Goal: Task Accomplishment & Management: Manage account settings

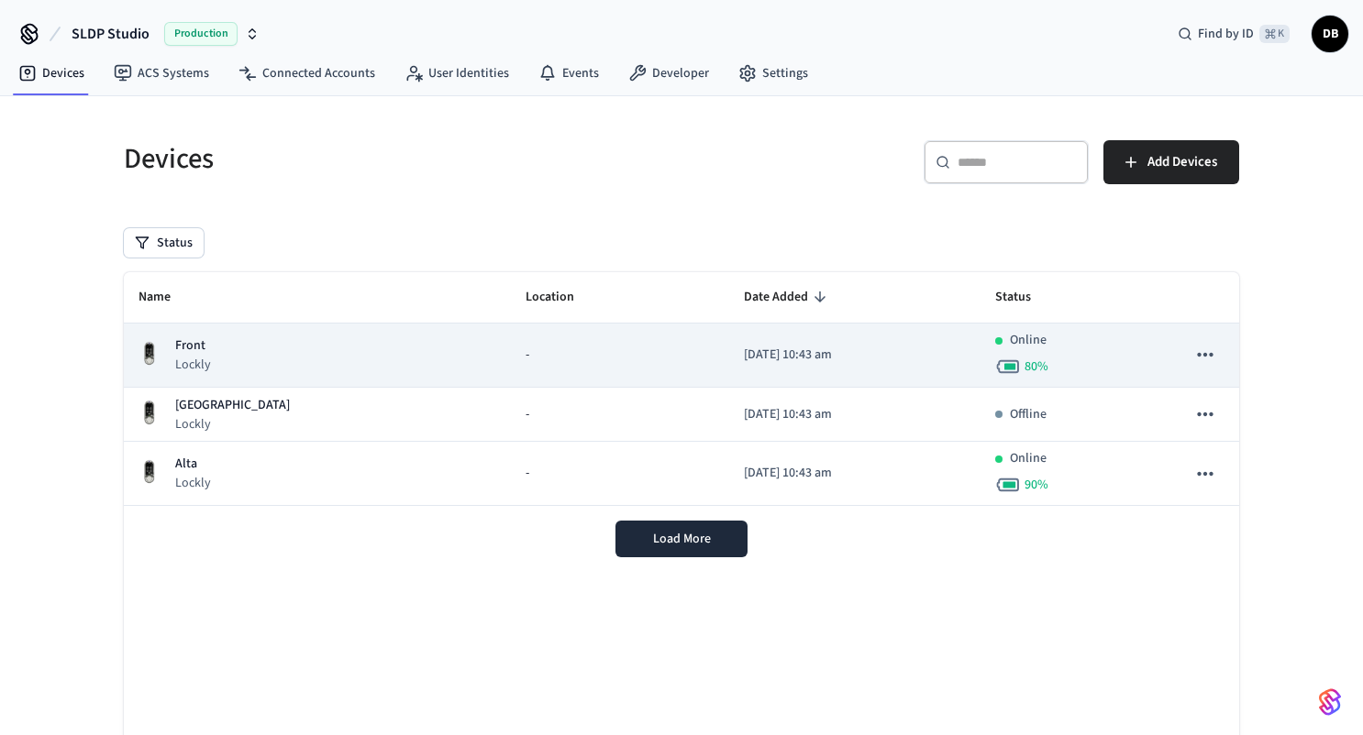
click at [363, 370] on div "Front Lockly" at bounding box center [317, 356] width 358 height 38
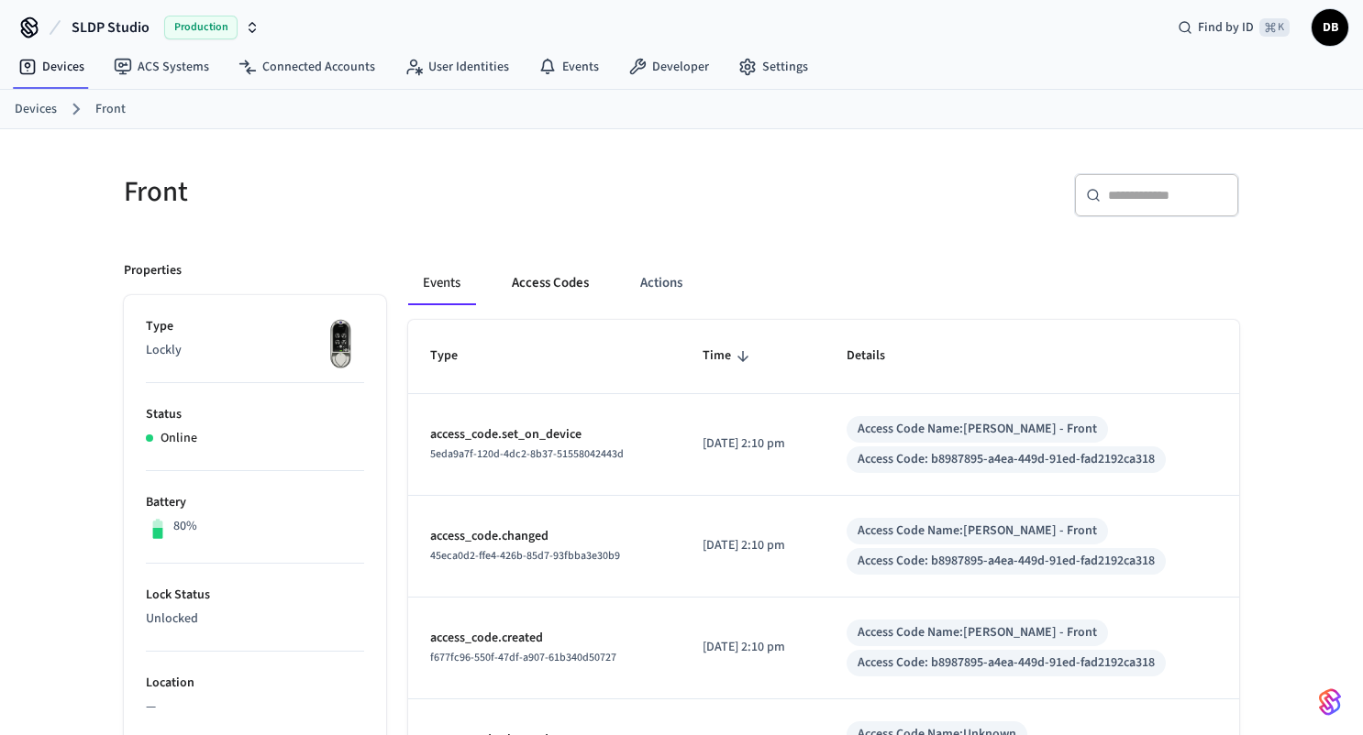
scroll to position [18, 0]
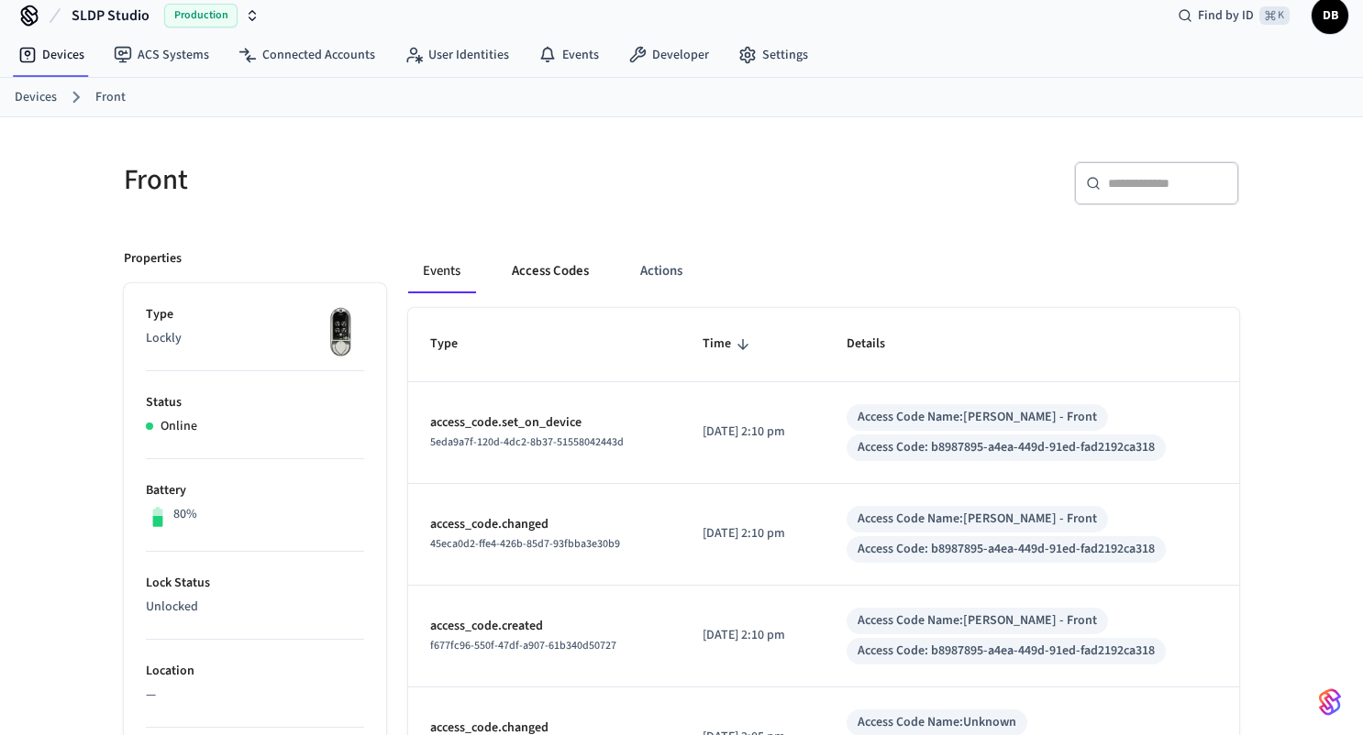
click at [565, 264] on button "Access Codes" at bounding box center [550, 271] width 106 height 44
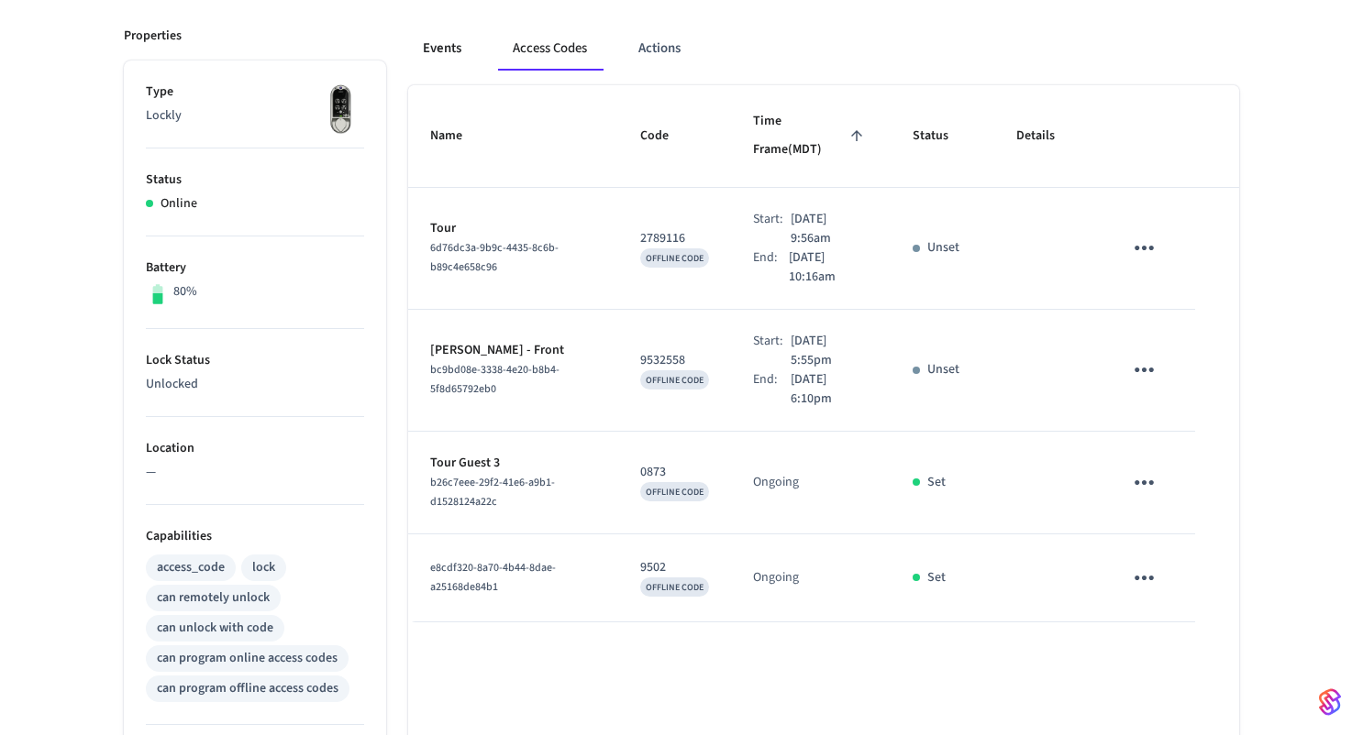
scroll to position [0, 0]
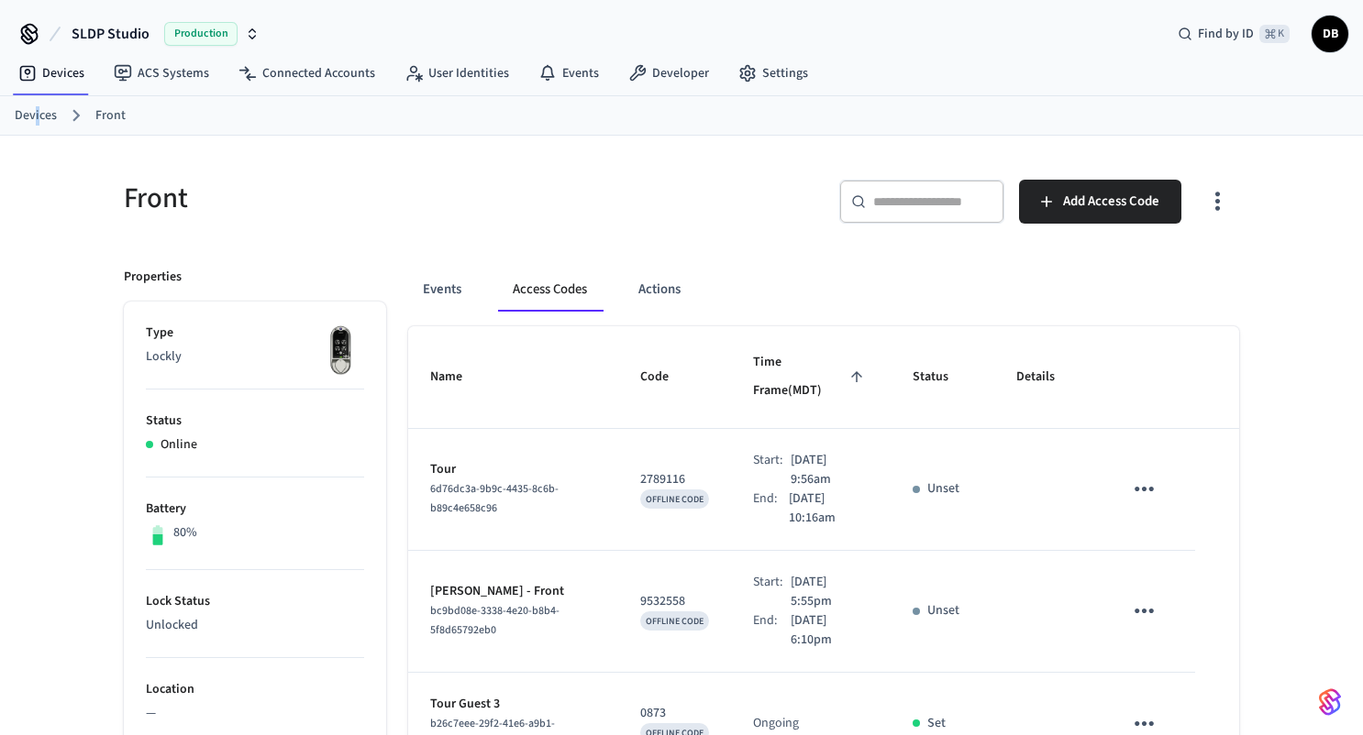
click at [37, 112] on link "Devices" at bounding box center [36, 115] width 42 height 19
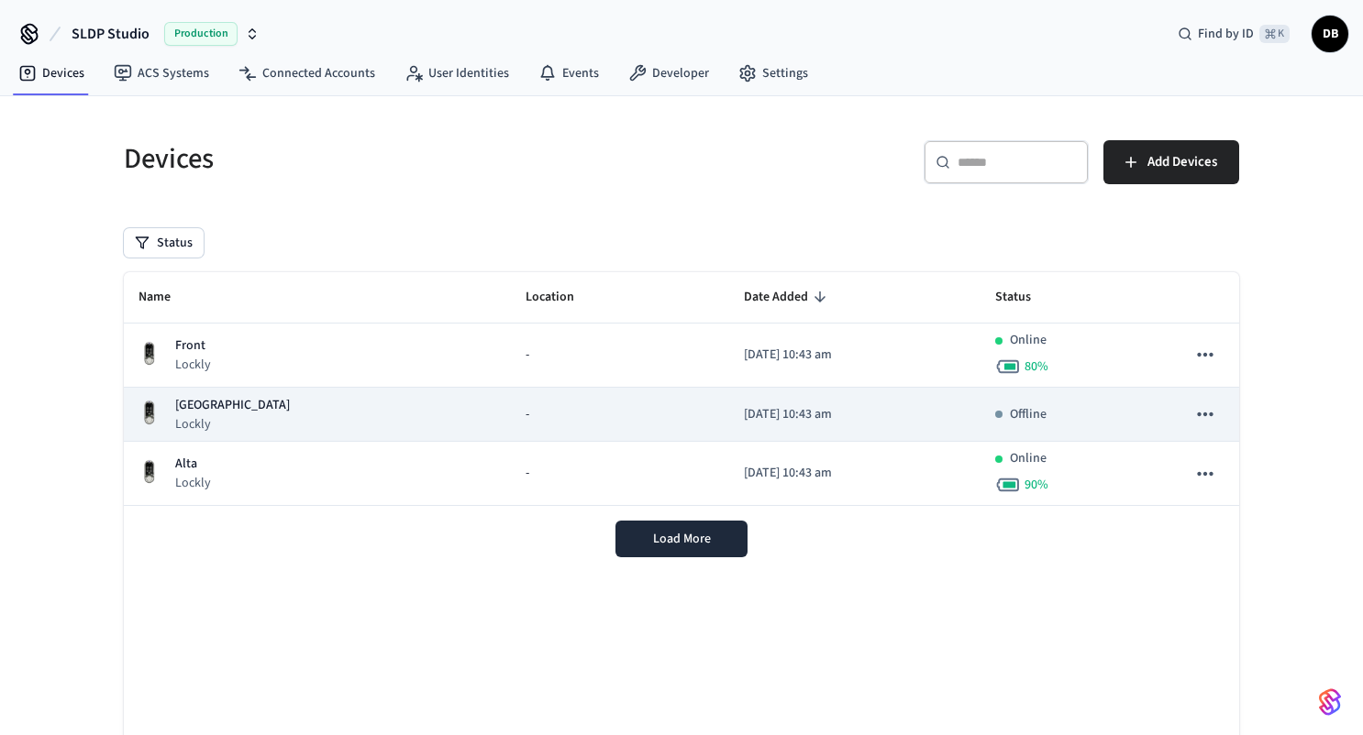
click at [338, 420] on div "Kings Peak Lockly" at bounding box center [317, 415] width 358 height 38
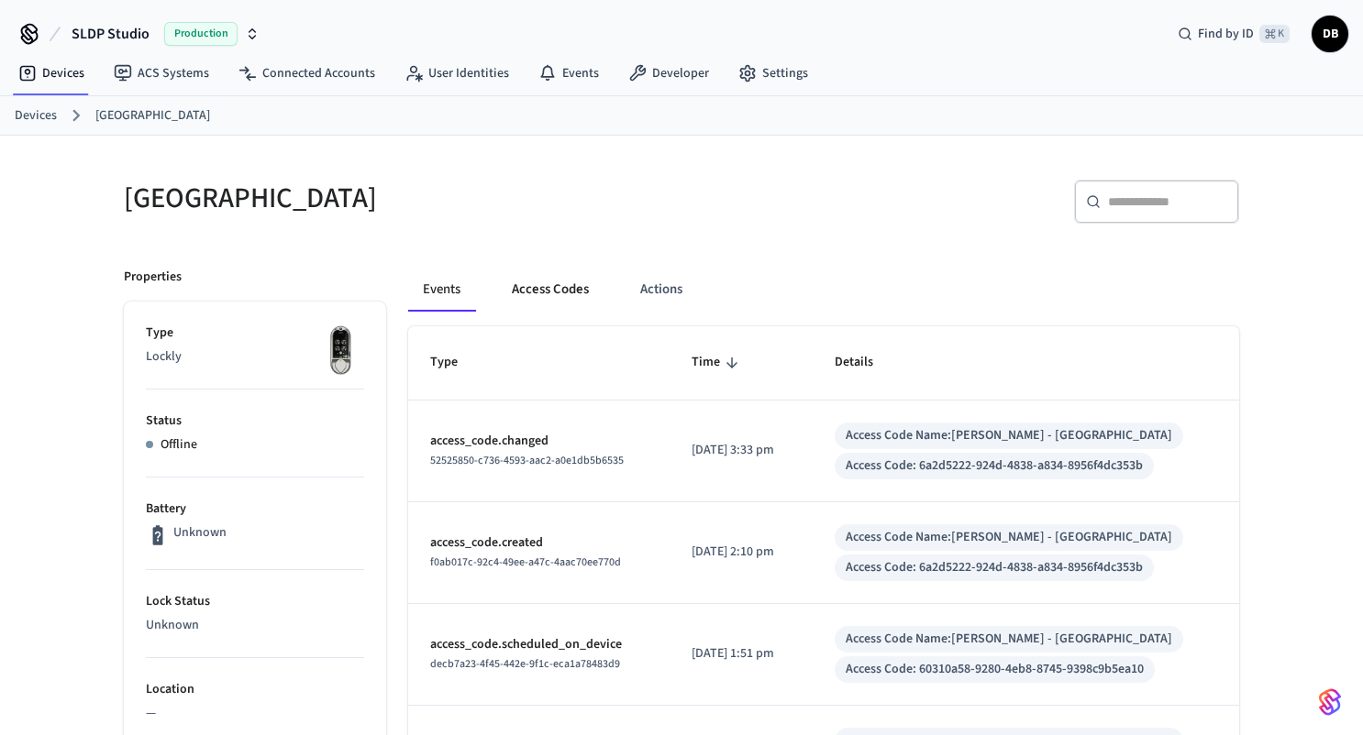
click at [540, 284] on button "Access Codes" at bounding box center [550, 290] width 106 height 44
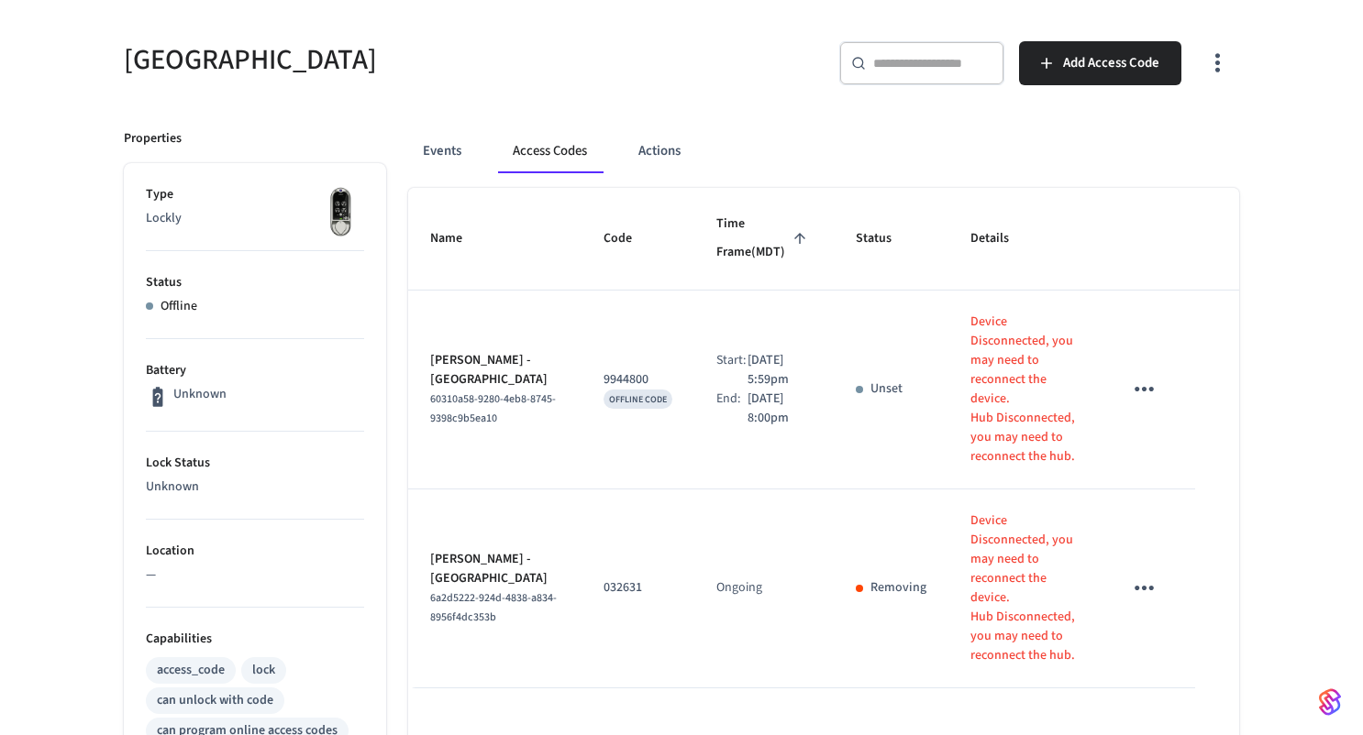
scroll to position [141, 0]
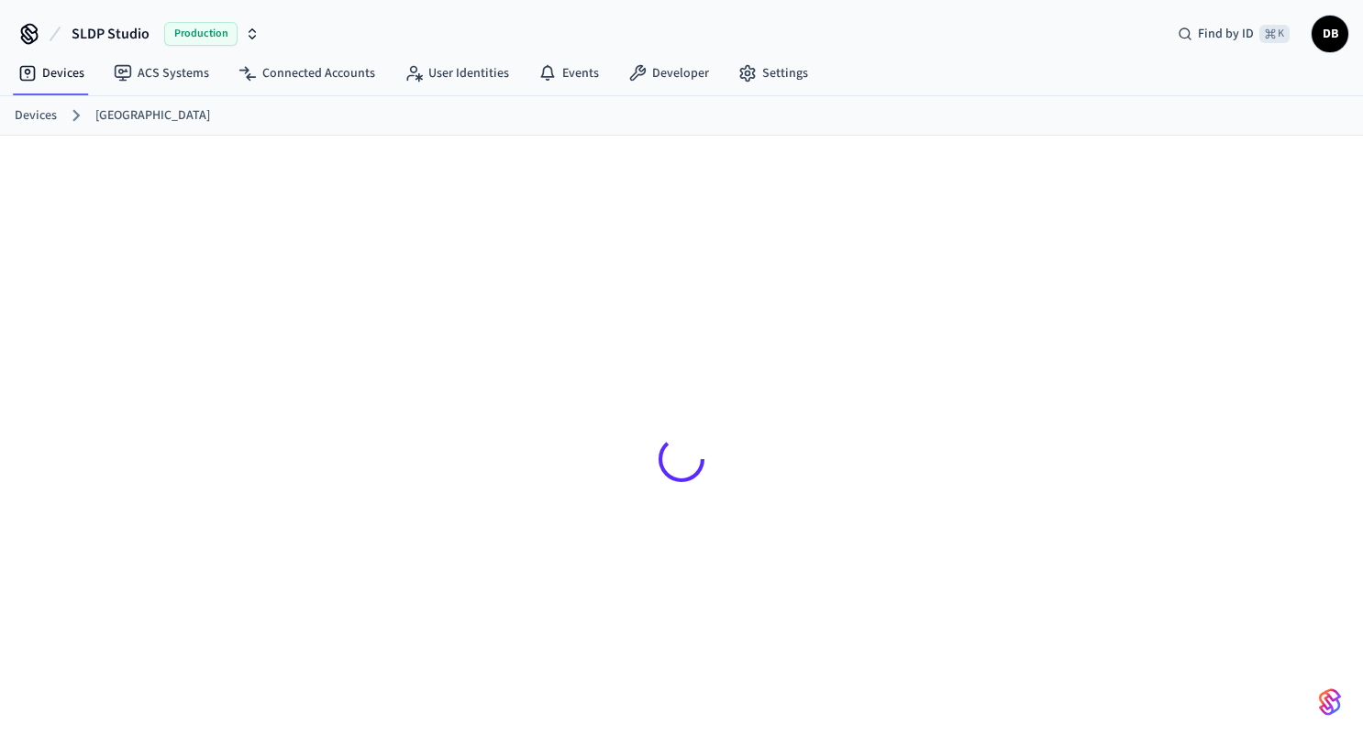
scroll to position [25, 0]
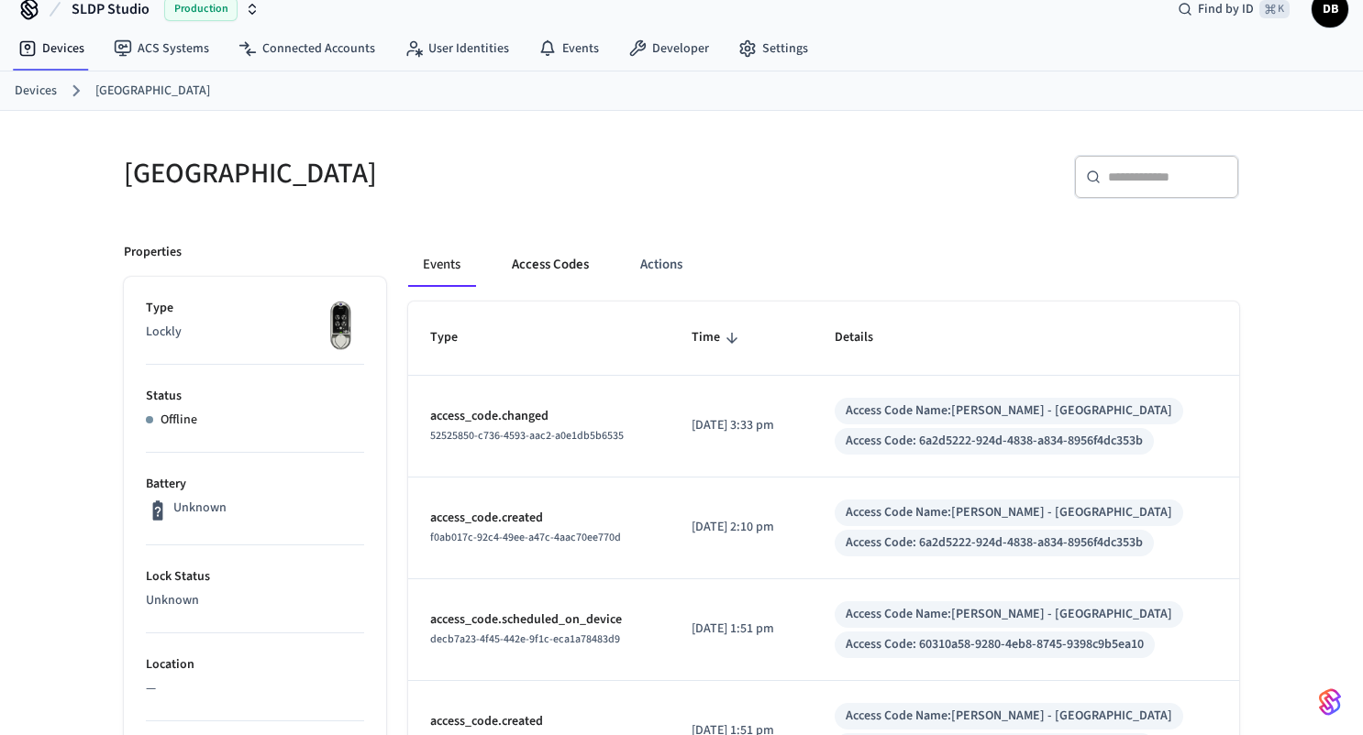
click at [580, 275] on button "Access Codes" at bounding box center [550, 265] width 106 height 44
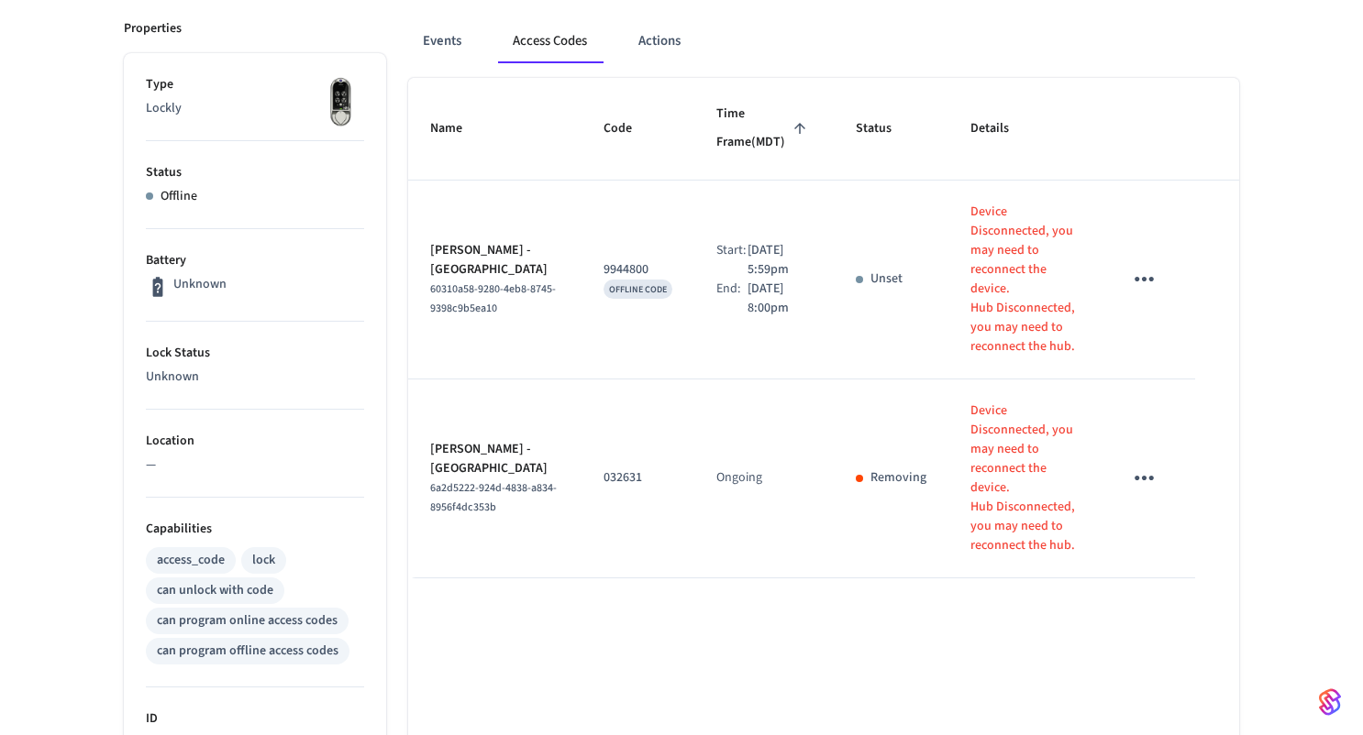
scroll to position [245, 0]
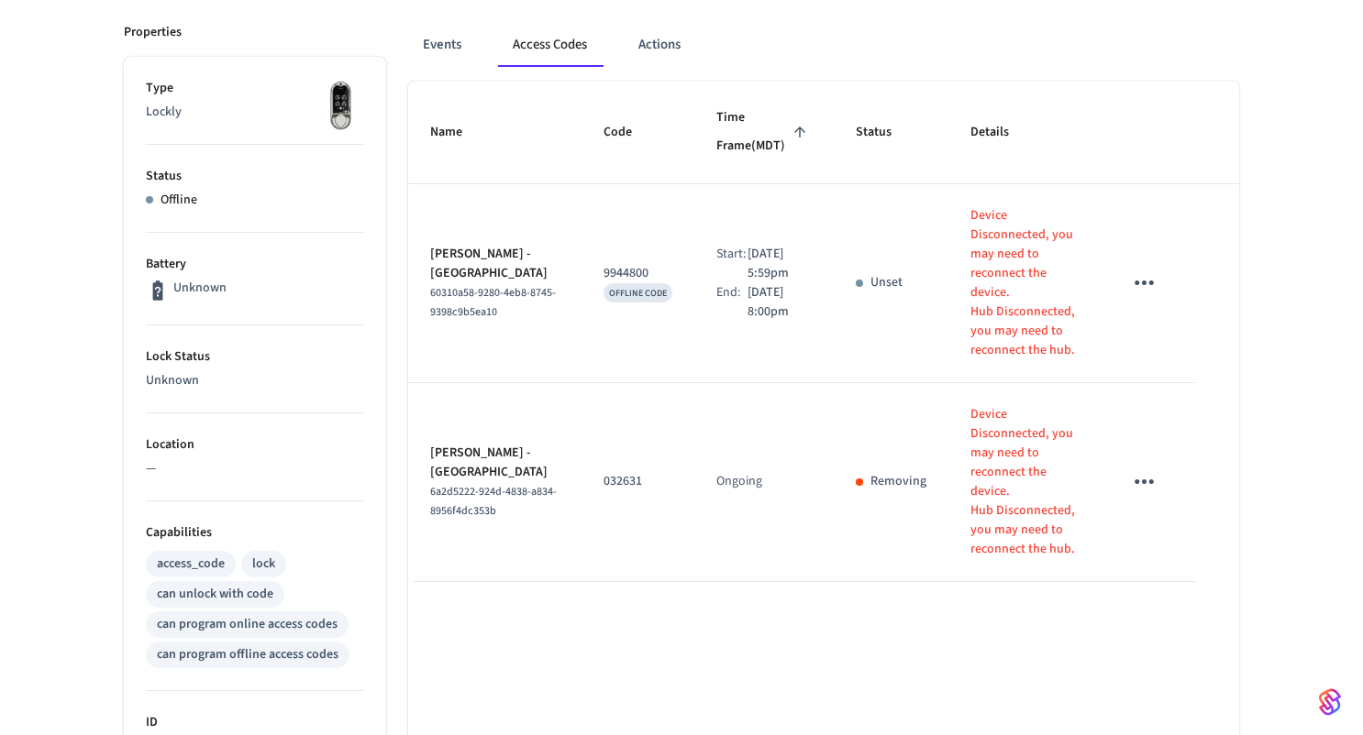
click at [1141, 468] on icon "sticky table" at bounding box center [1144, 482] width 28 height 28
click at [1185, 526] on li "Delete" at bounding box center [1187, 527] width 87 height 49
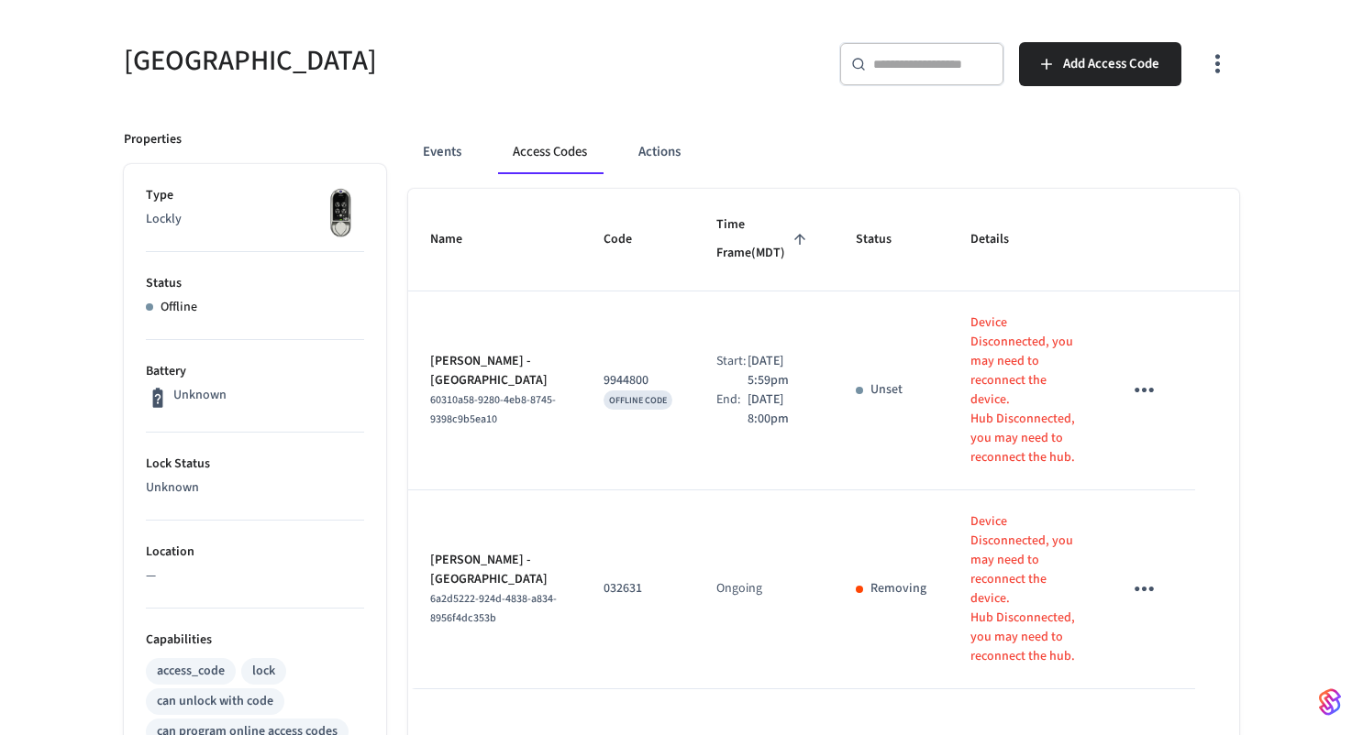
scroll to position [139, 0]
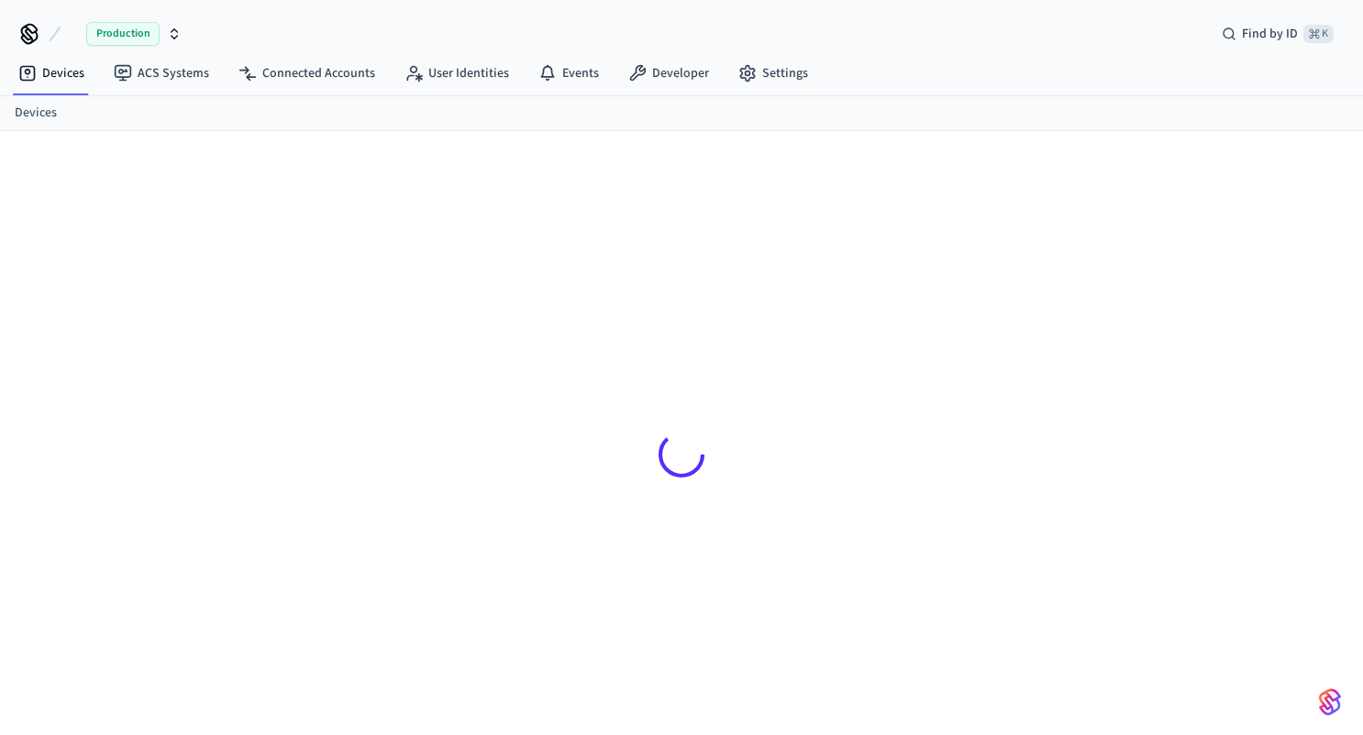
scroll to position [25, 0]
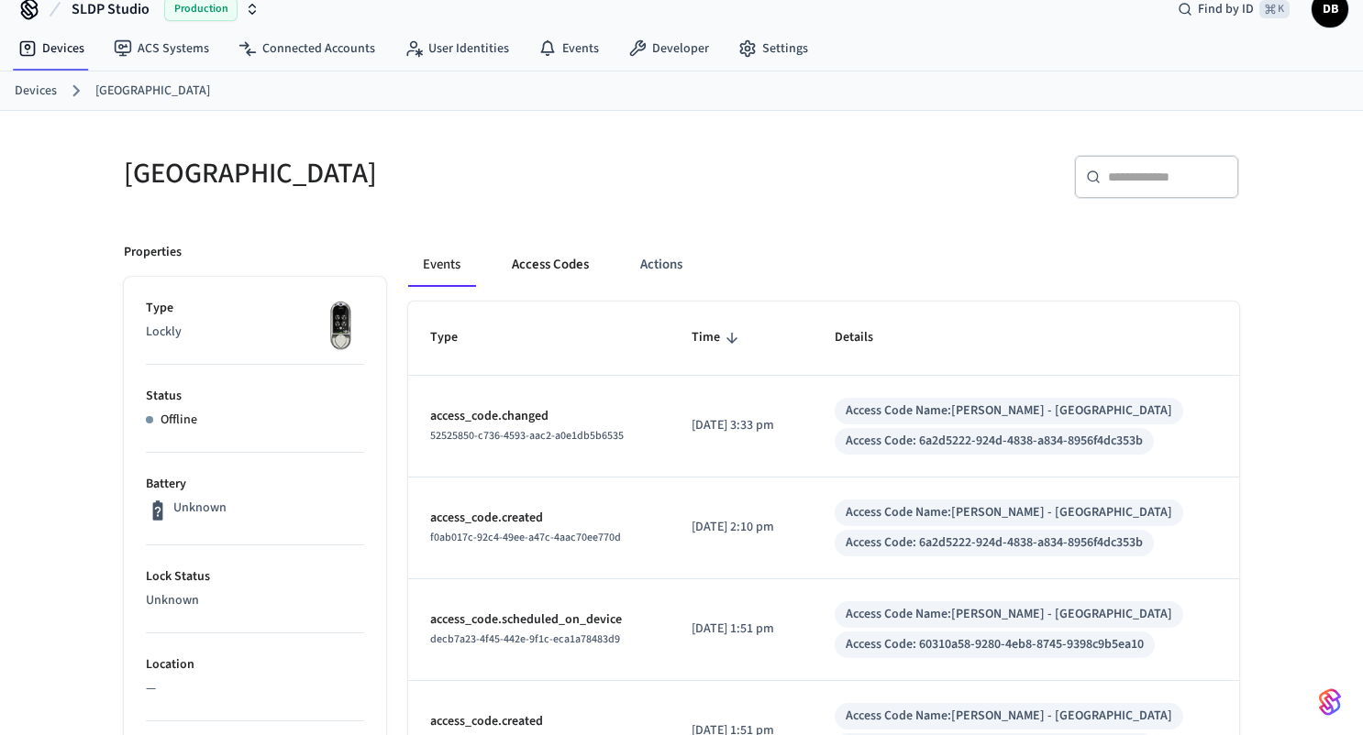
click at [551, 263] on button "Access Codes" at bounding box center [550, 265] width 106 height 44
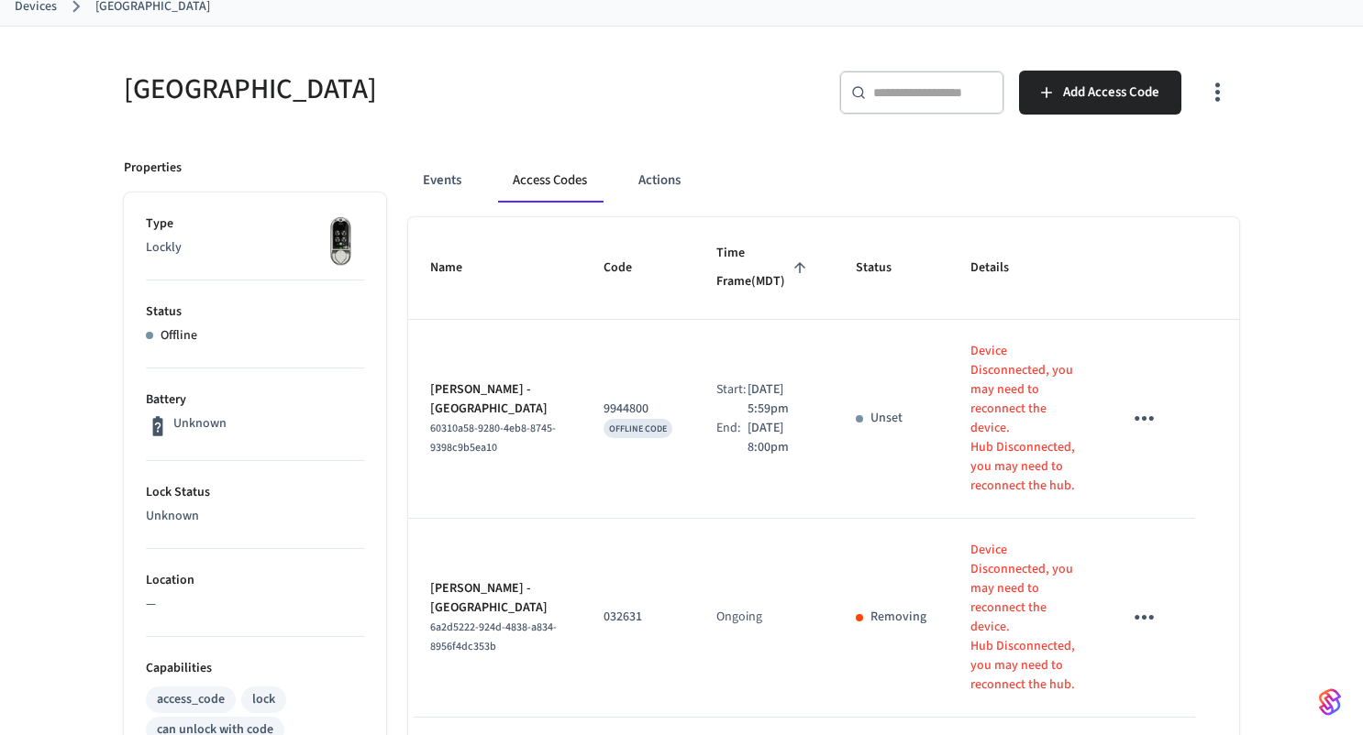
scroll to position [122, 0]
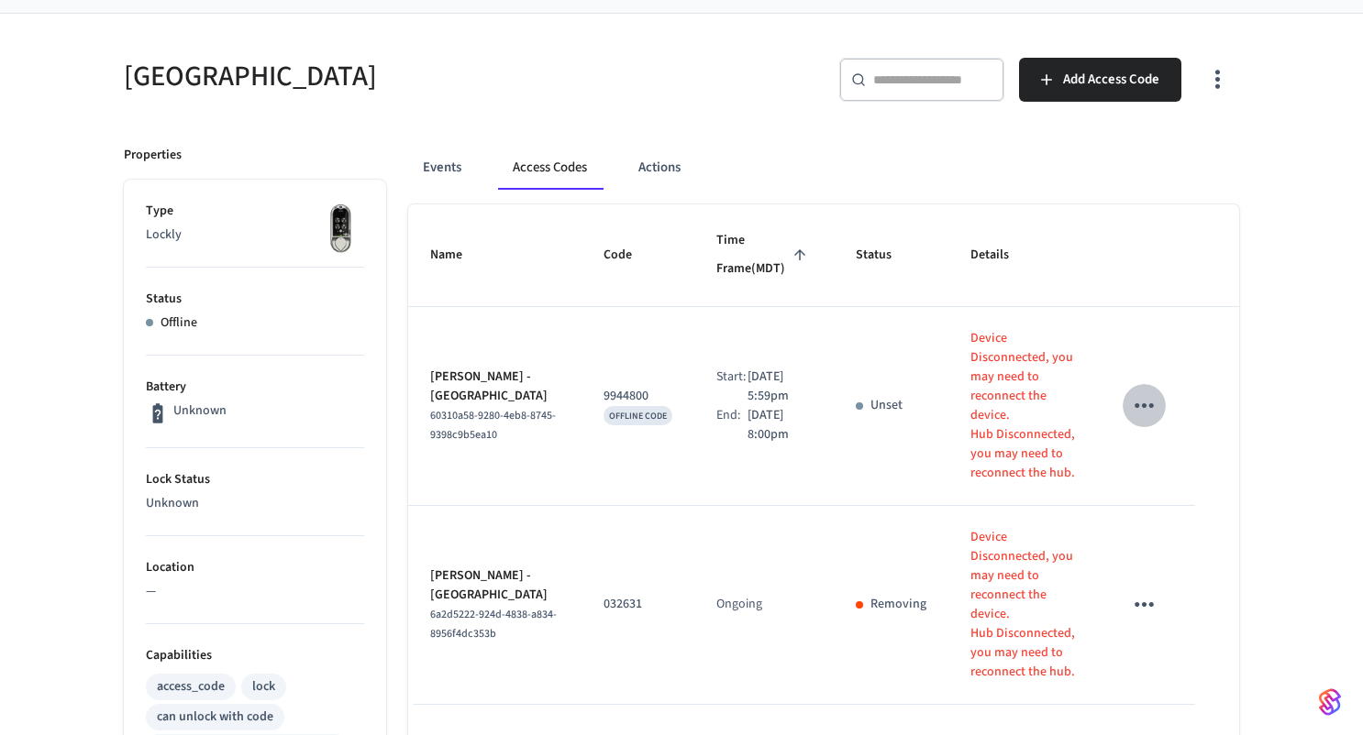
click at [1145, 403] on icon "sticky table" at bounding box center [1143, 405] width 19 height 5
click at [1187, 481] on li "Delete" at bounding box center [1192, 477] width 87 height 49
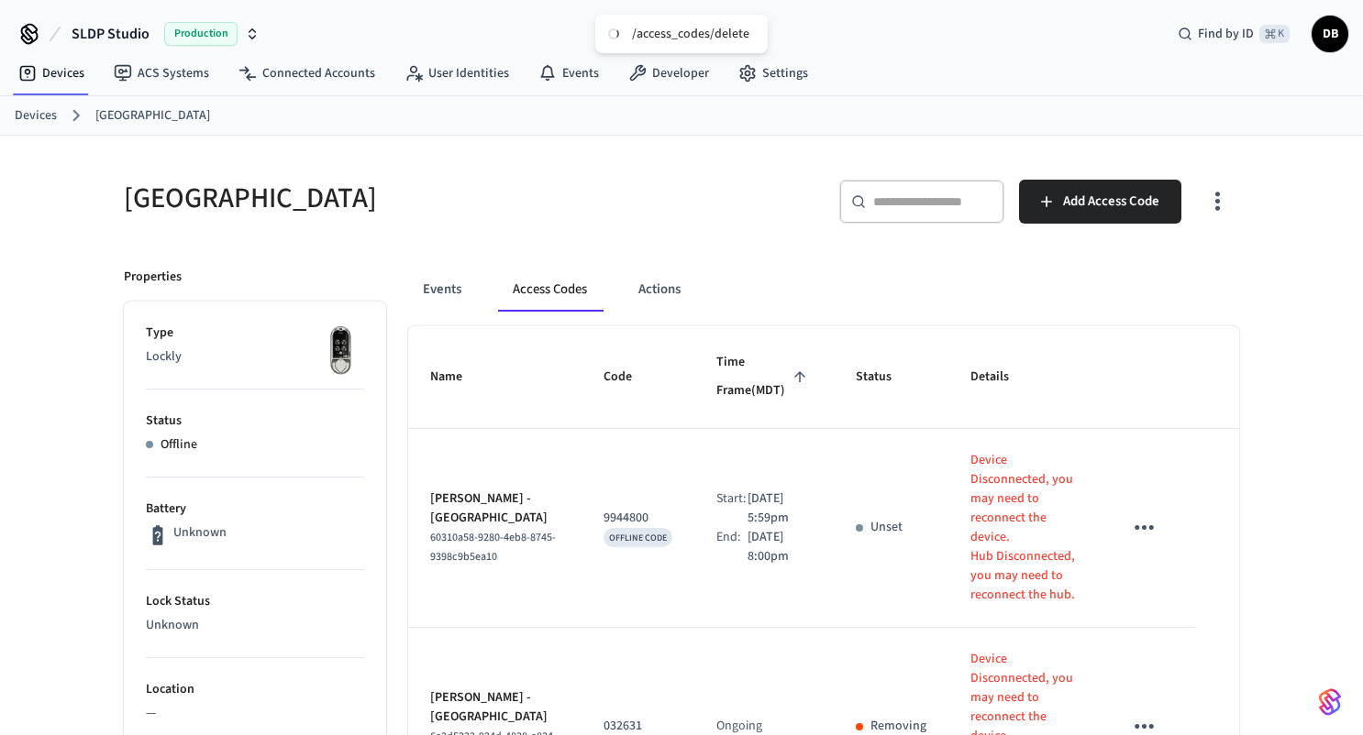
click at [29, 124] on link "Devices" at bounding box center [36, 115] width 42 height 19
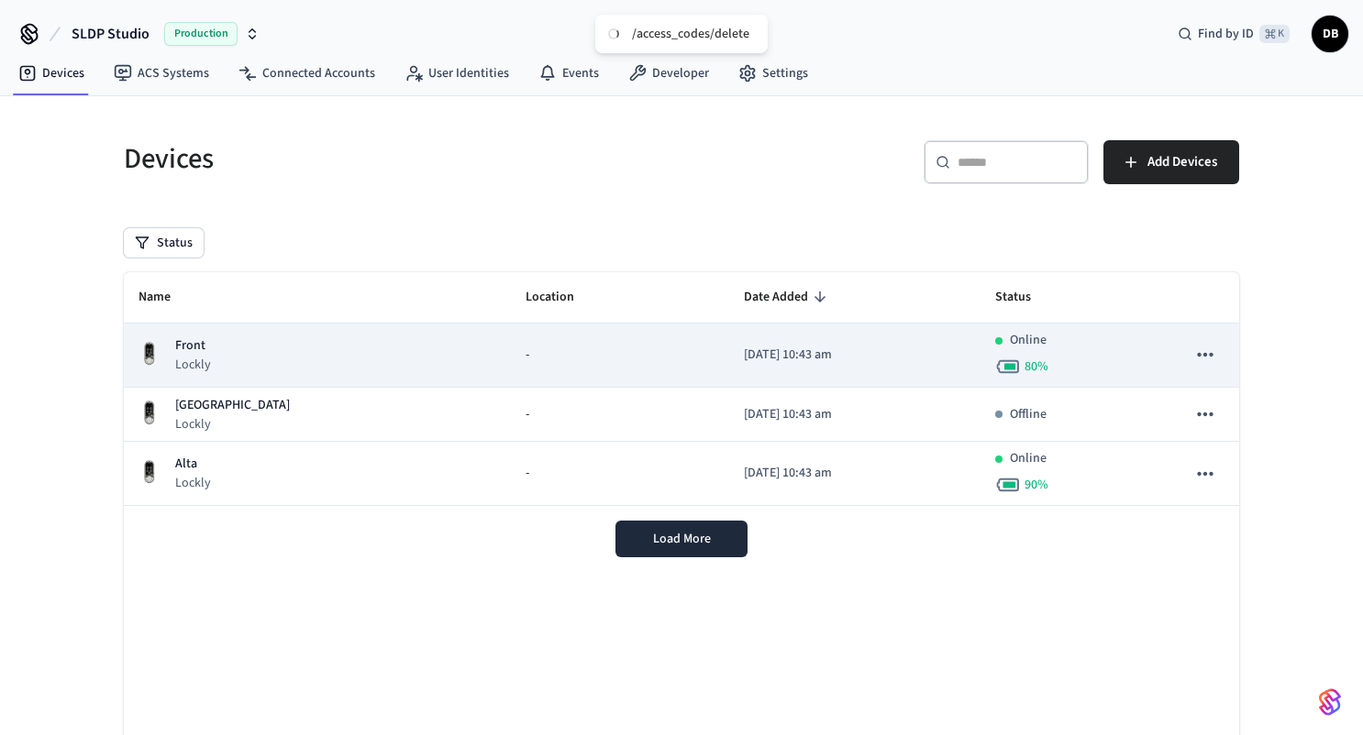
click at [563, 357] on div "-" at bounding box center [619, 355] width 189 height 19
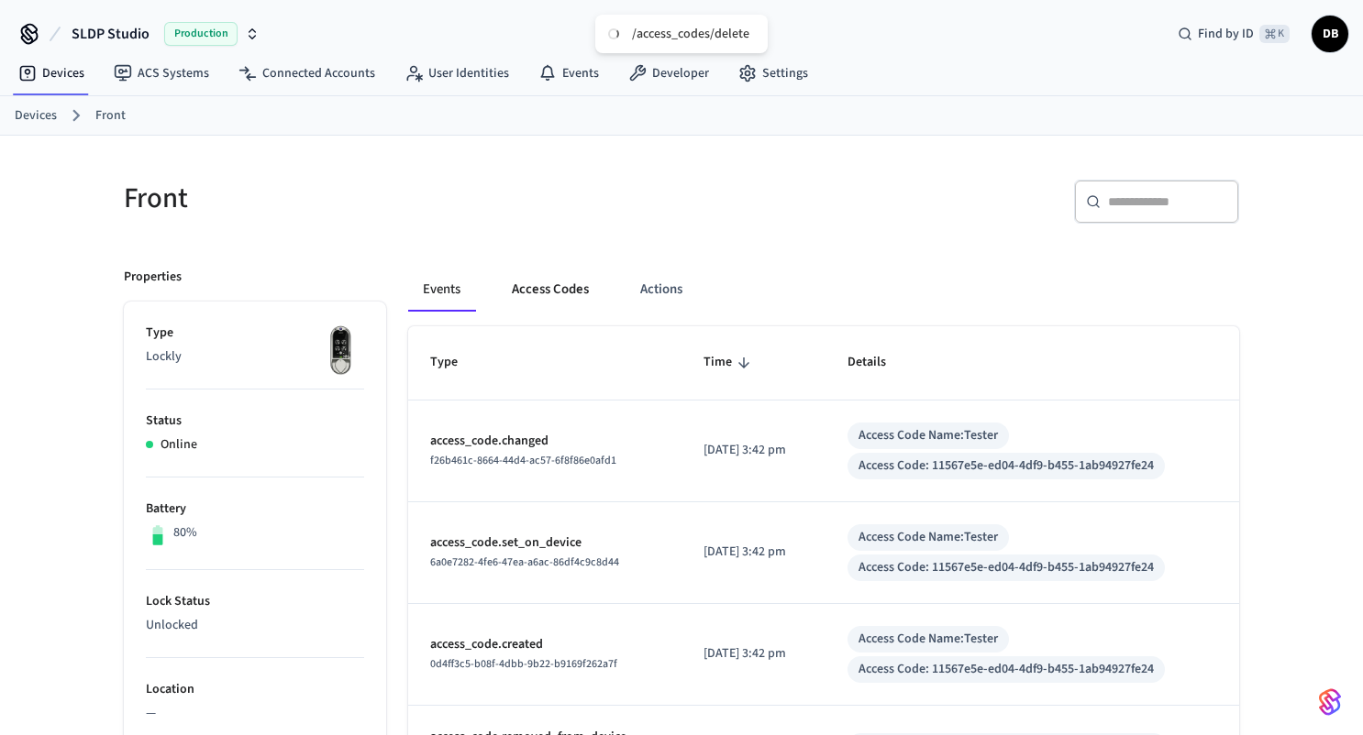
click at [560, 300] on button "Access Codes" at bounding box center [550, 290] width 106 height 44
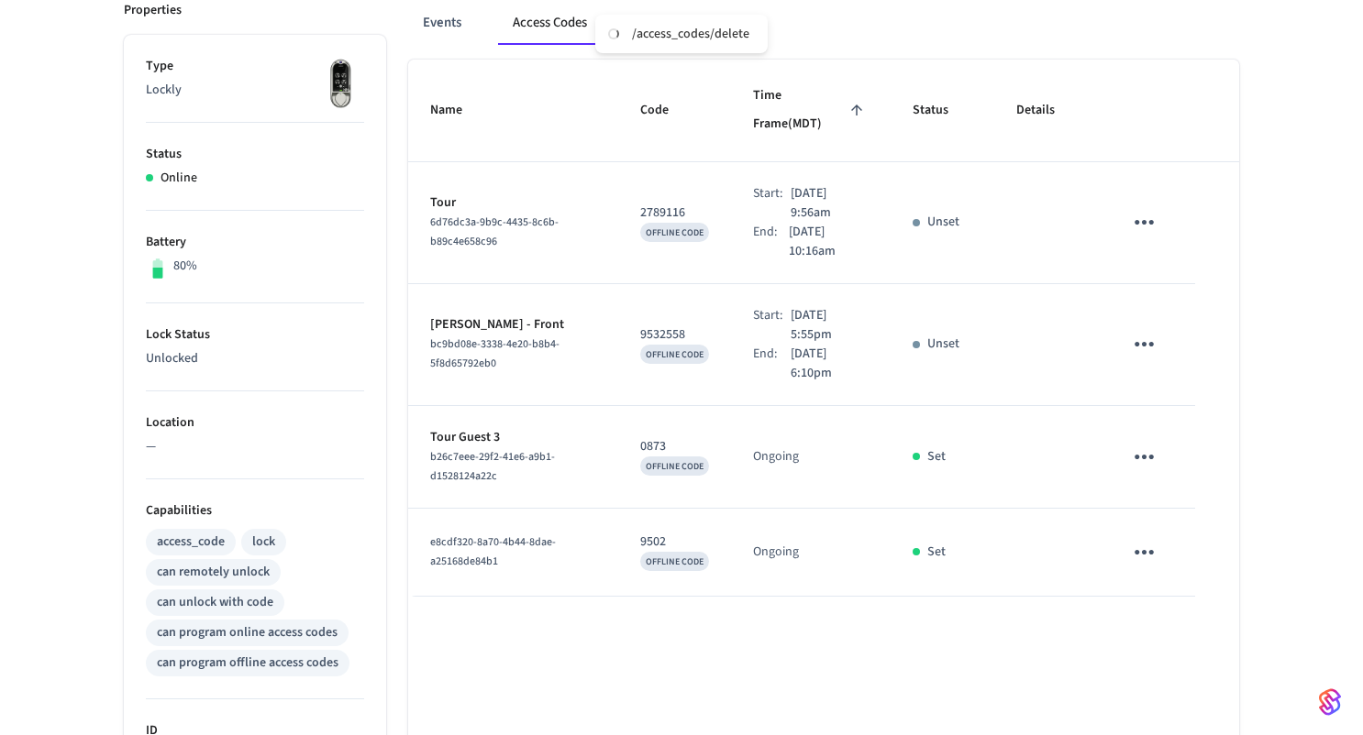
scroll to position [249, 0]
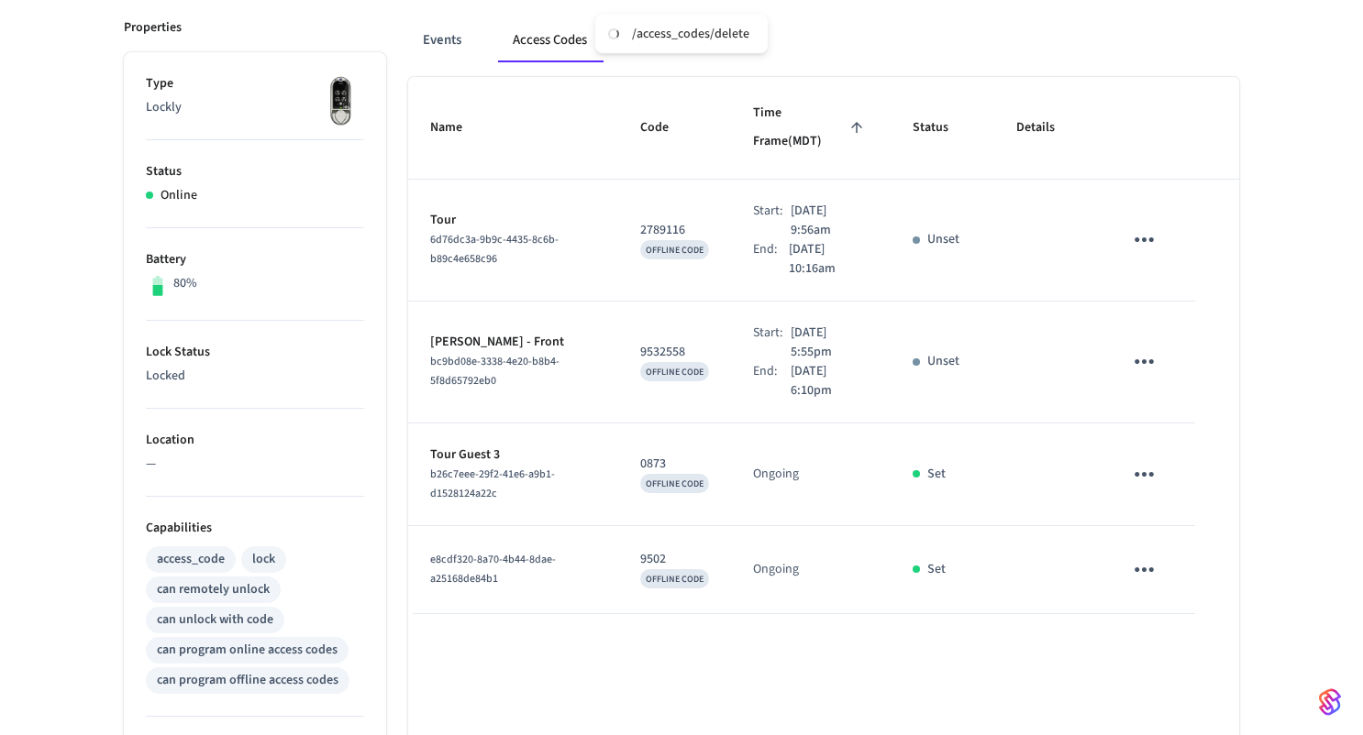
click at [1010, 58] on div "Events Access Codes Actions" at bounding box center [823, 40] width 831 height 44
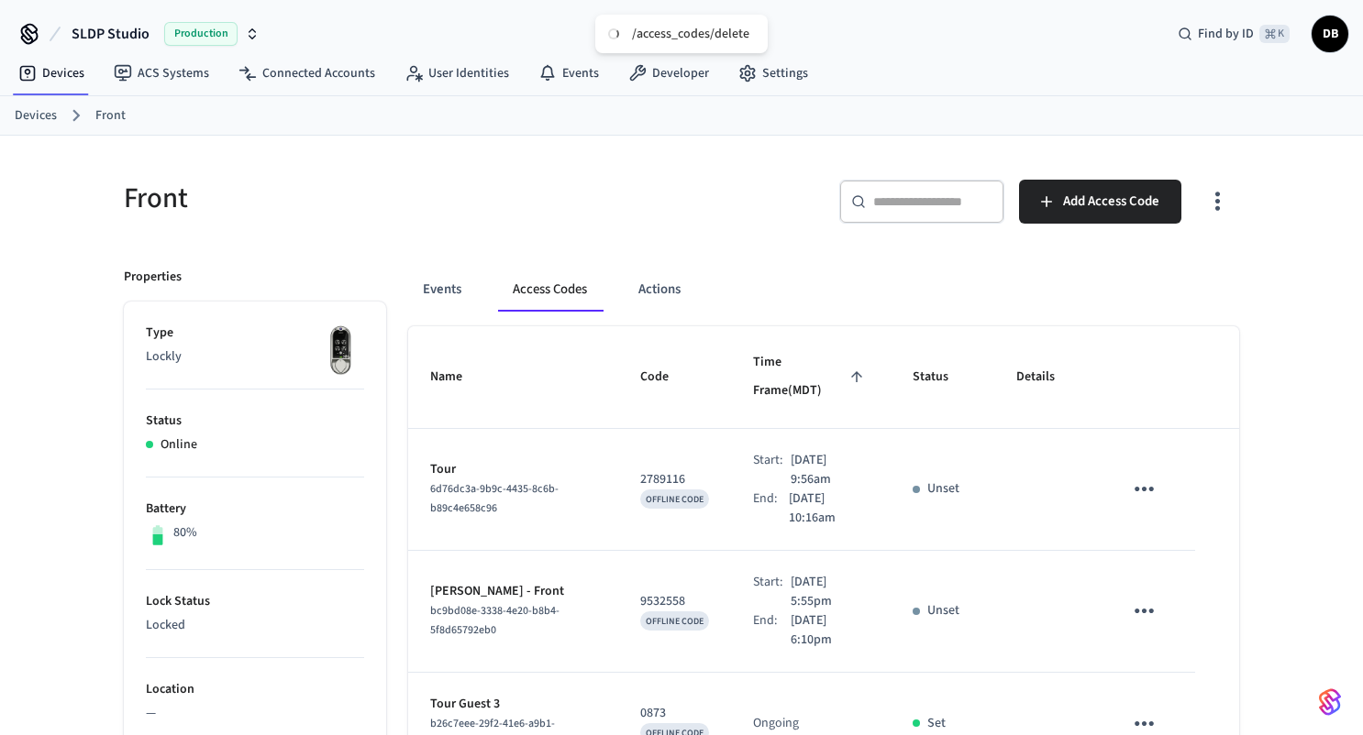
click at [39, 114] on link "Devices" at bounding box center [36, 115] width 42 height 19
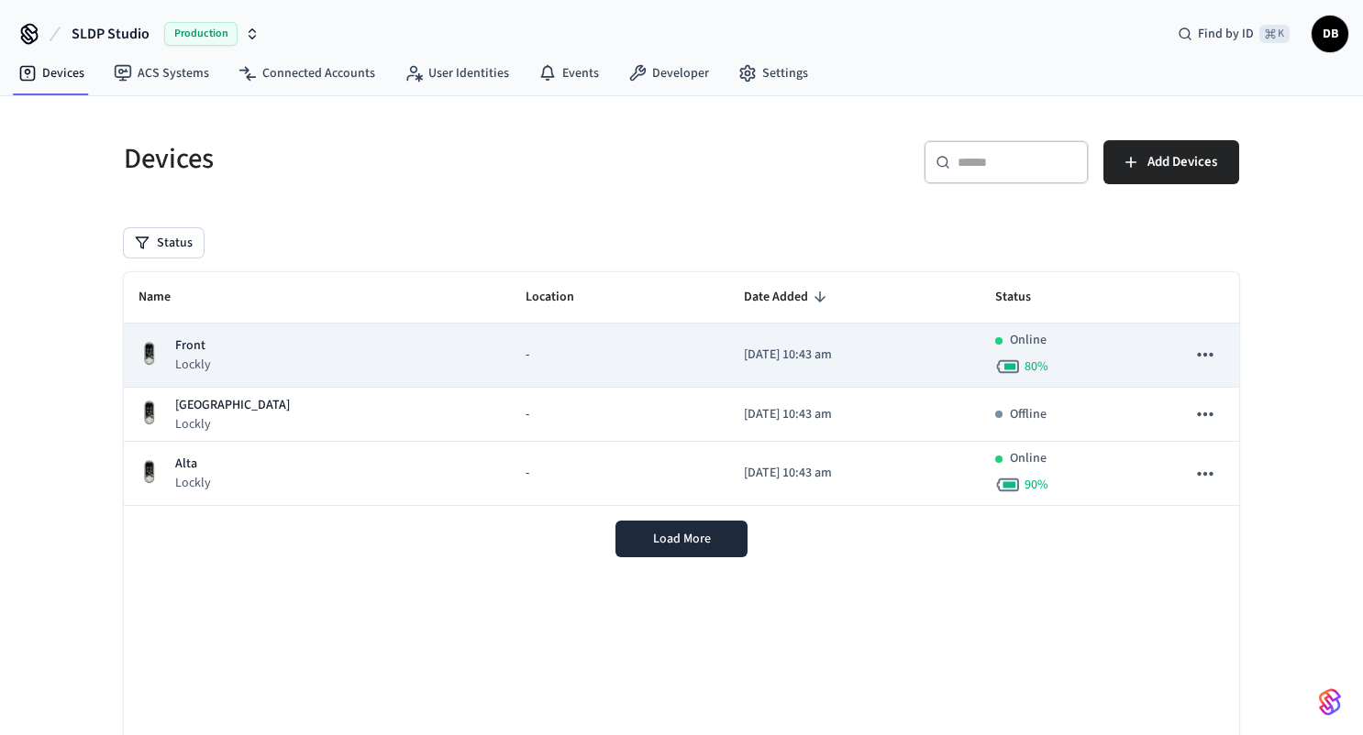
click at [340, 353] on div "Front Lockly" at bounding box center [317, 356] width 358 height 38
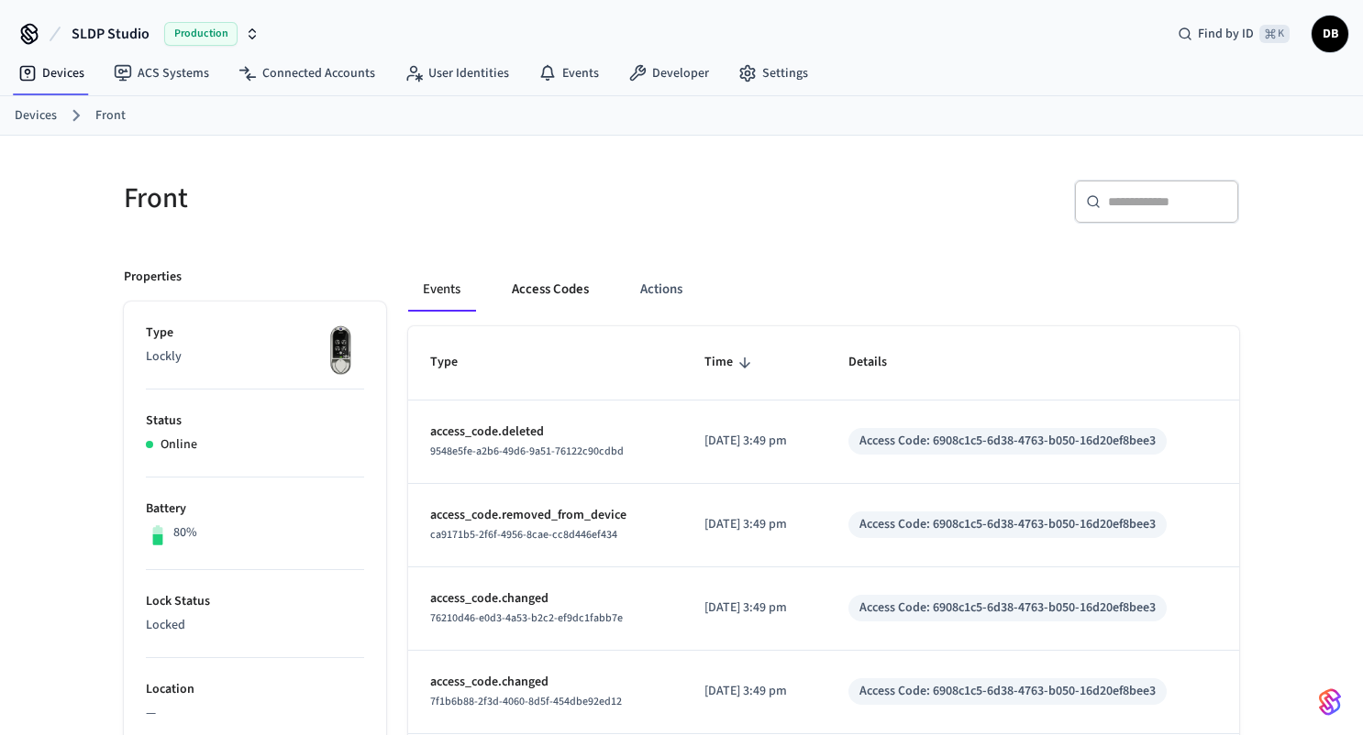
click at [532, 296] on button "Access Codes" at bounding box center [550, 290] width 106 height 44
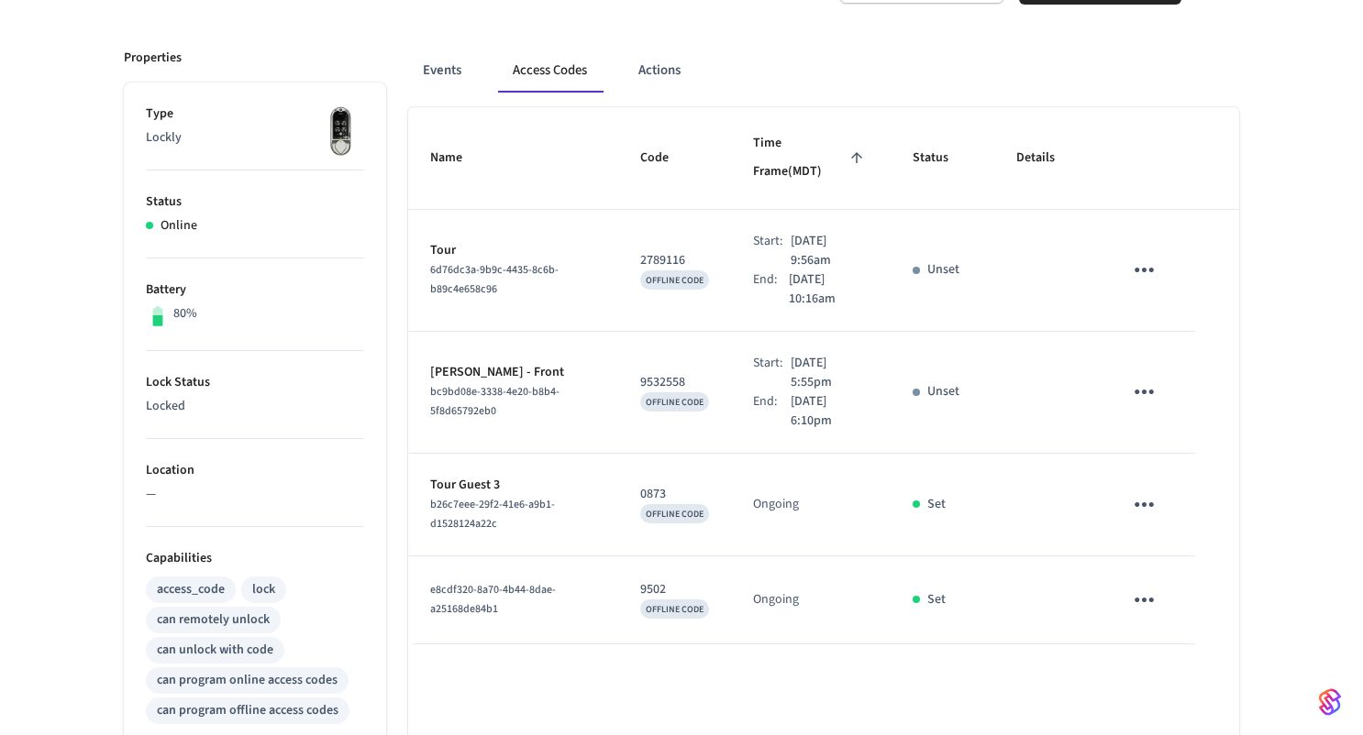
scroll to position [220, 0]
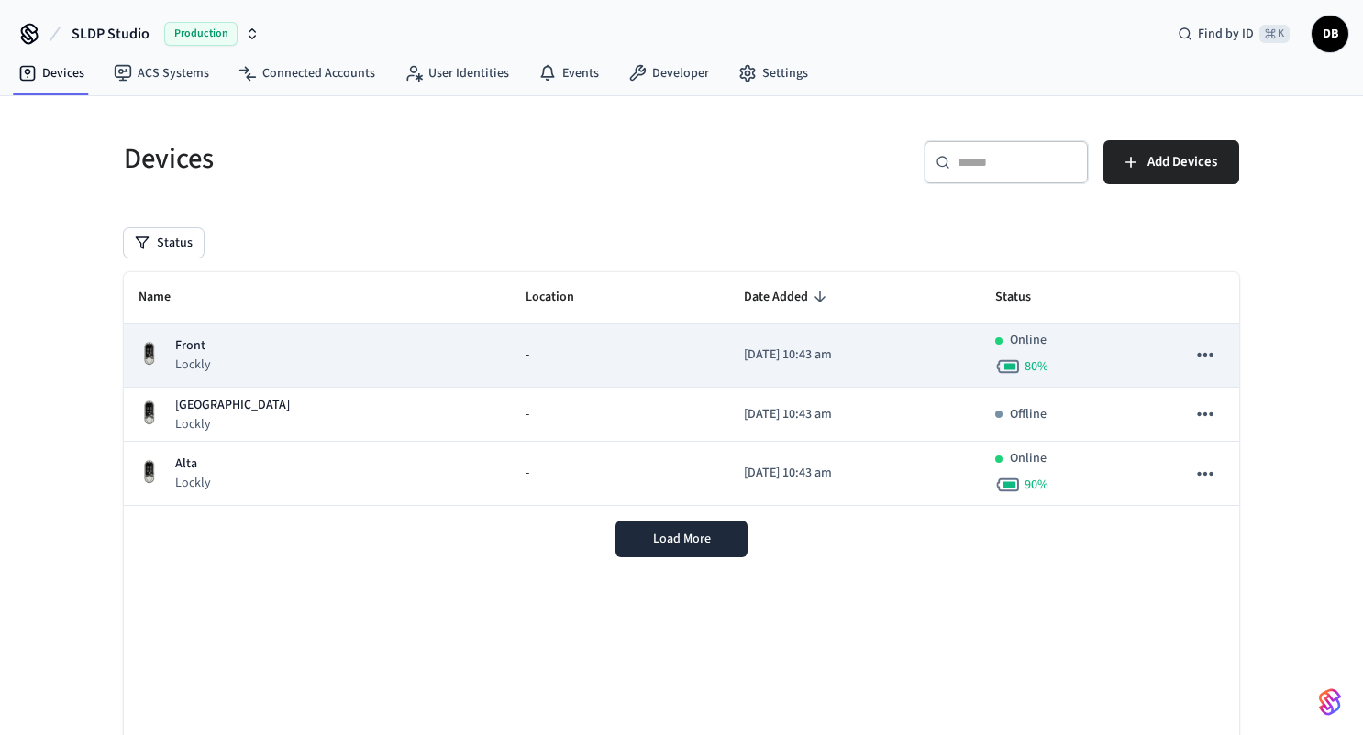
click at [525, 349] on div "-" at bounding box center [619, 355] width 189 height 19
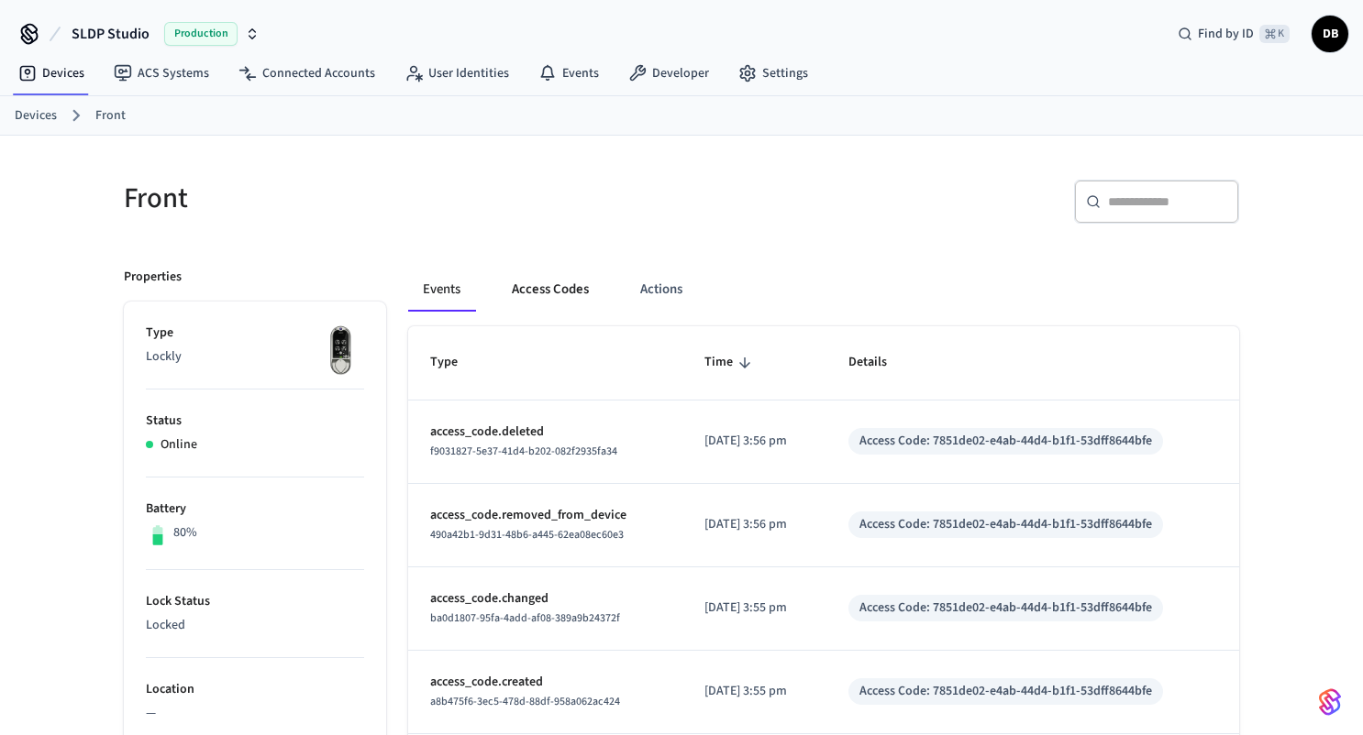
click at [542, 288] on button "Access Codes" at bounding box center [550, 290] width 106 height 44
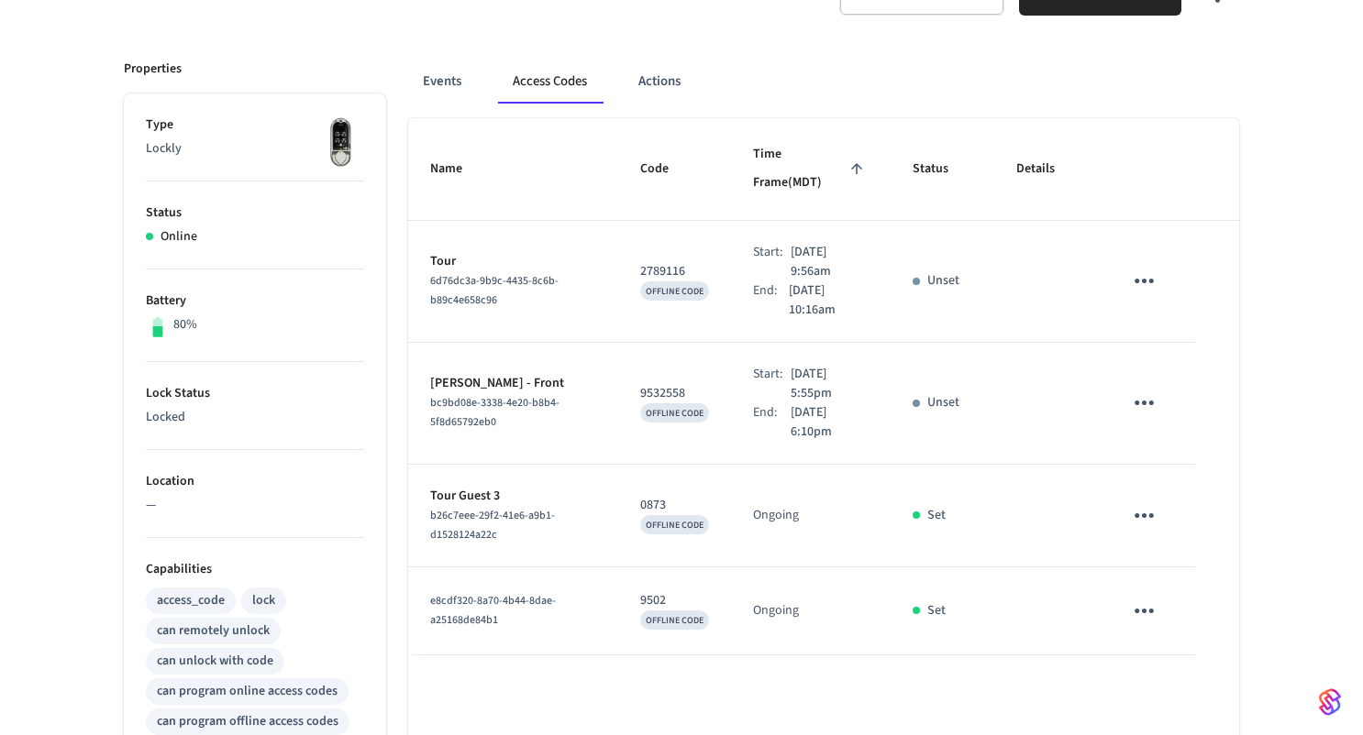
scroll to position [204, 0]
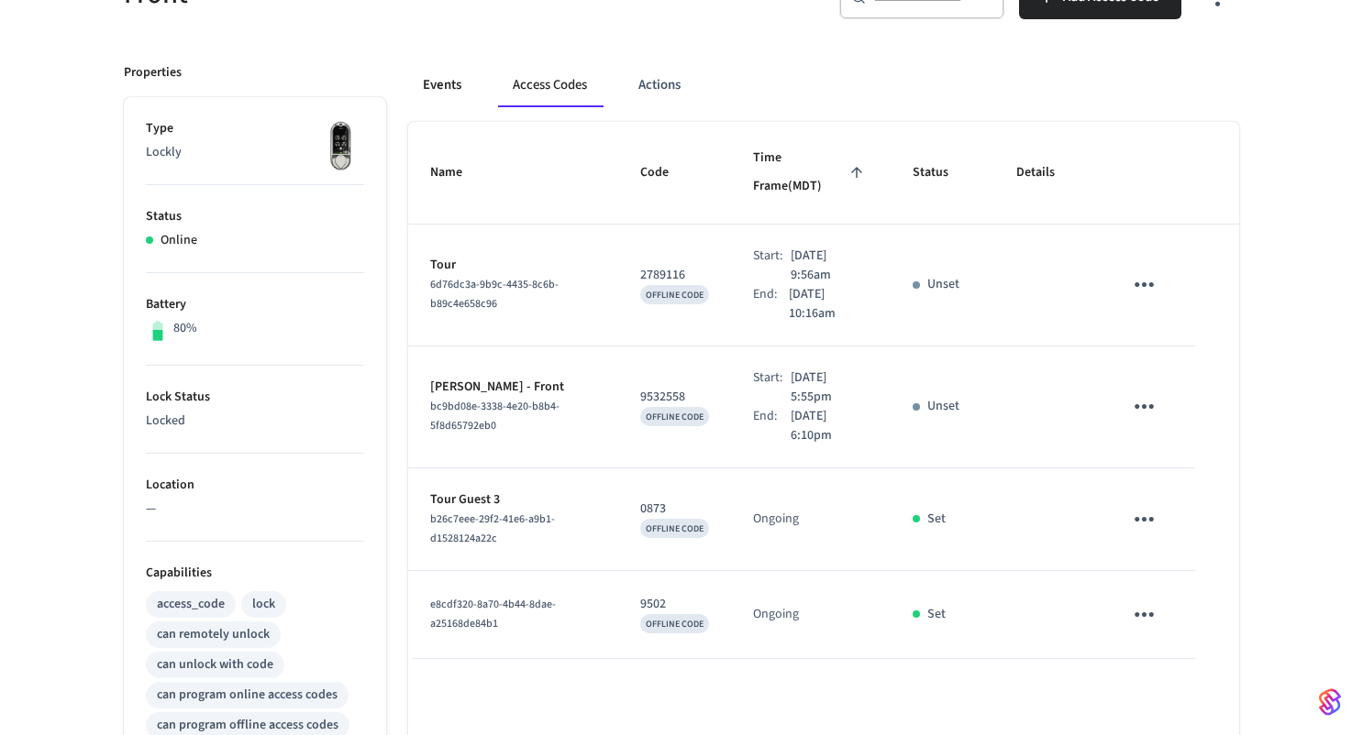
click at [430, 86] on button "Events" at bounding box center [442, 85] width 68 height 44
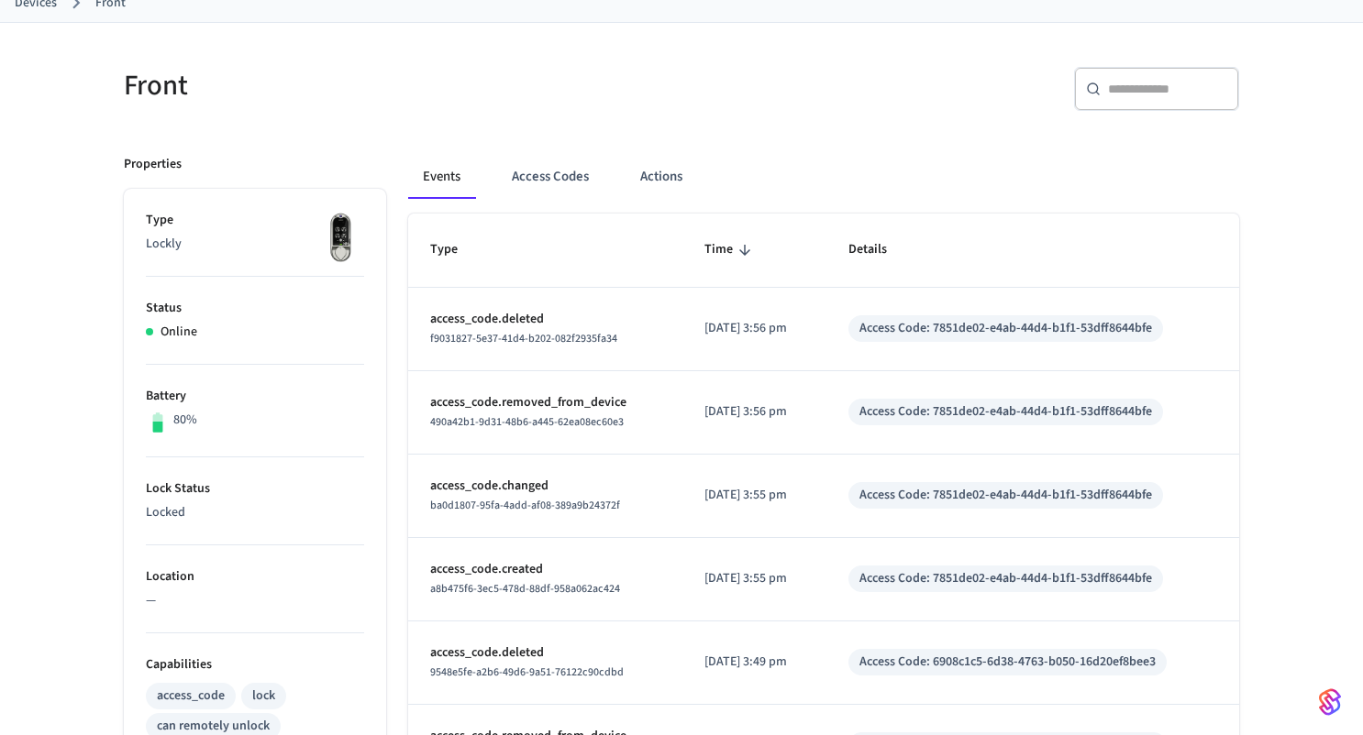
scroll to position [93, 0]
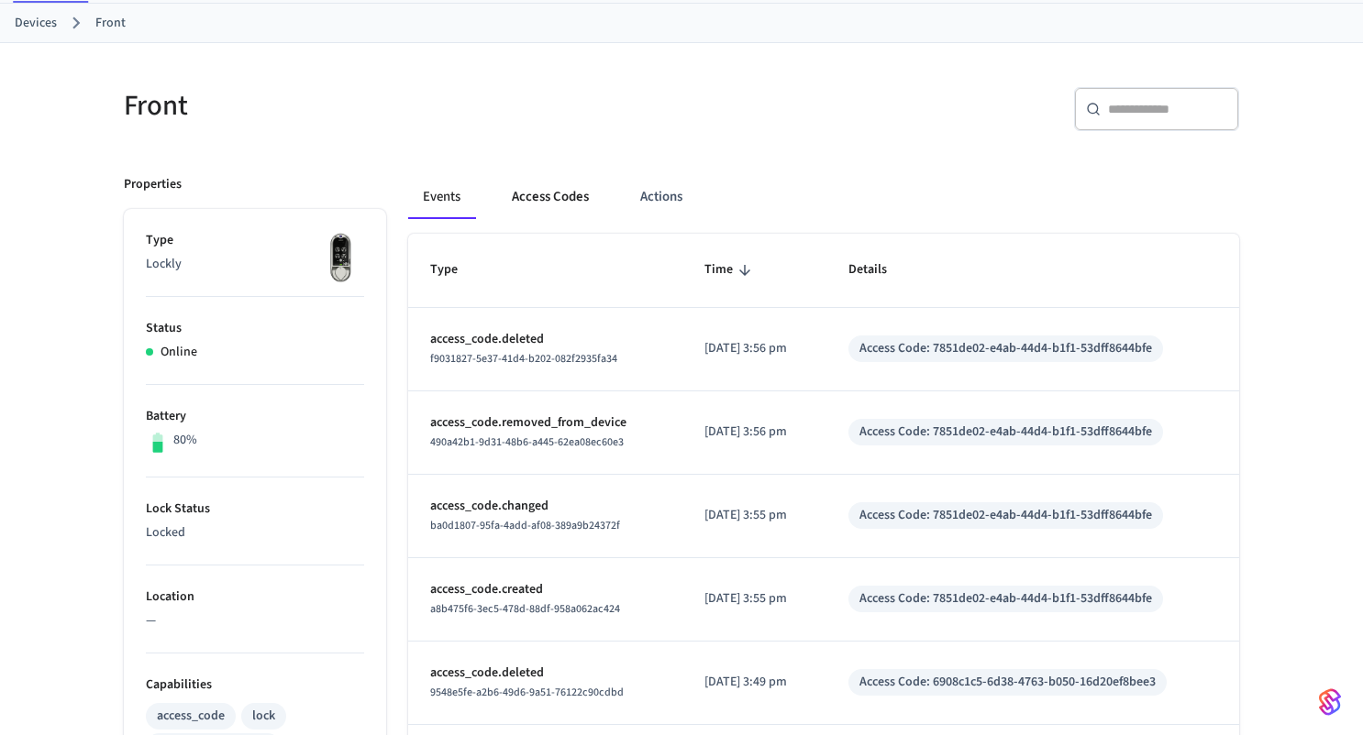
click at [533, 193] on button "Access Codes" at bounding box center [550, 197] width 106 height 44
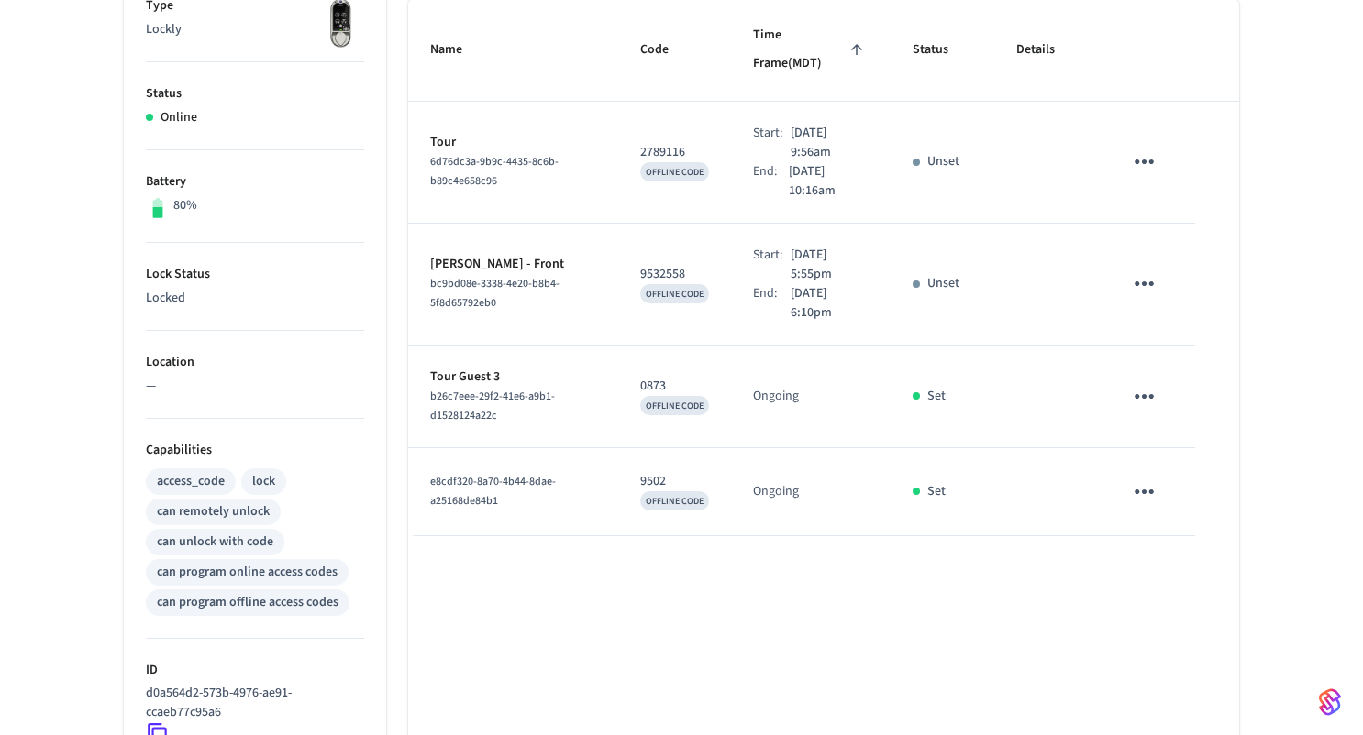
scroll to position [0, 0]
